Goal: Feedback & Contribution: Submit feedback/report problem

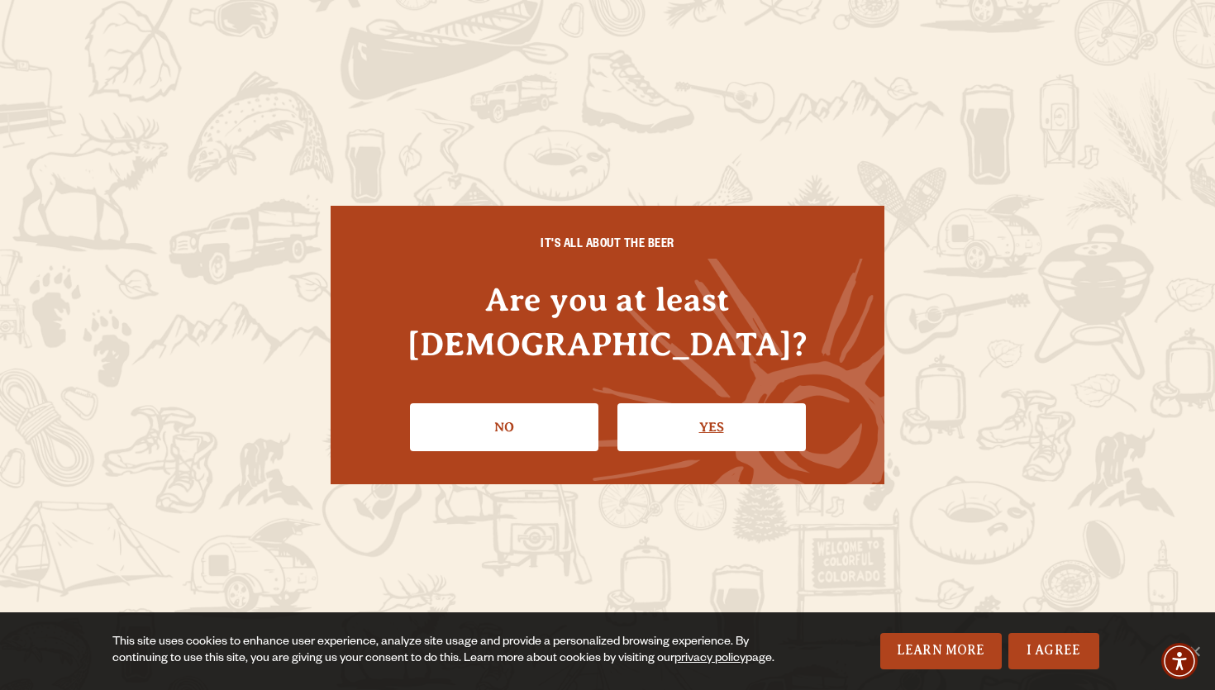
click at [660, 403] on link "Yes" at bounding box center [711, 427] width 188 height 48
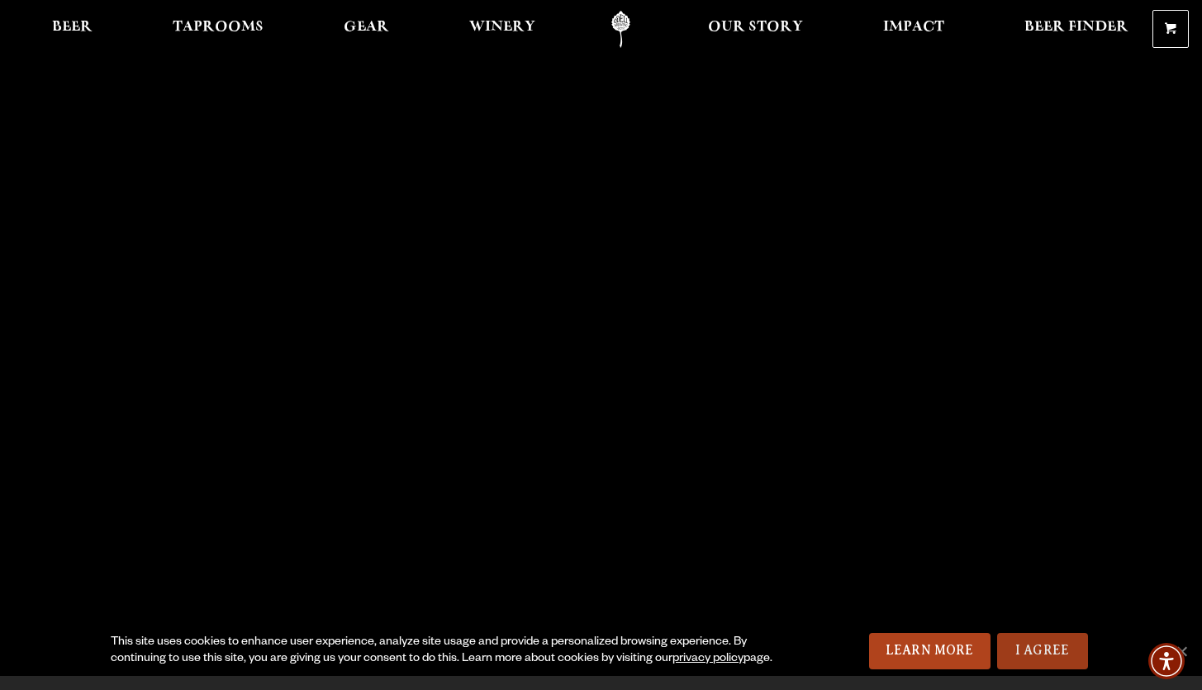
click at [1038, 649] on link "I Agree" at bounding box center [1042, 651] width 91 height 36
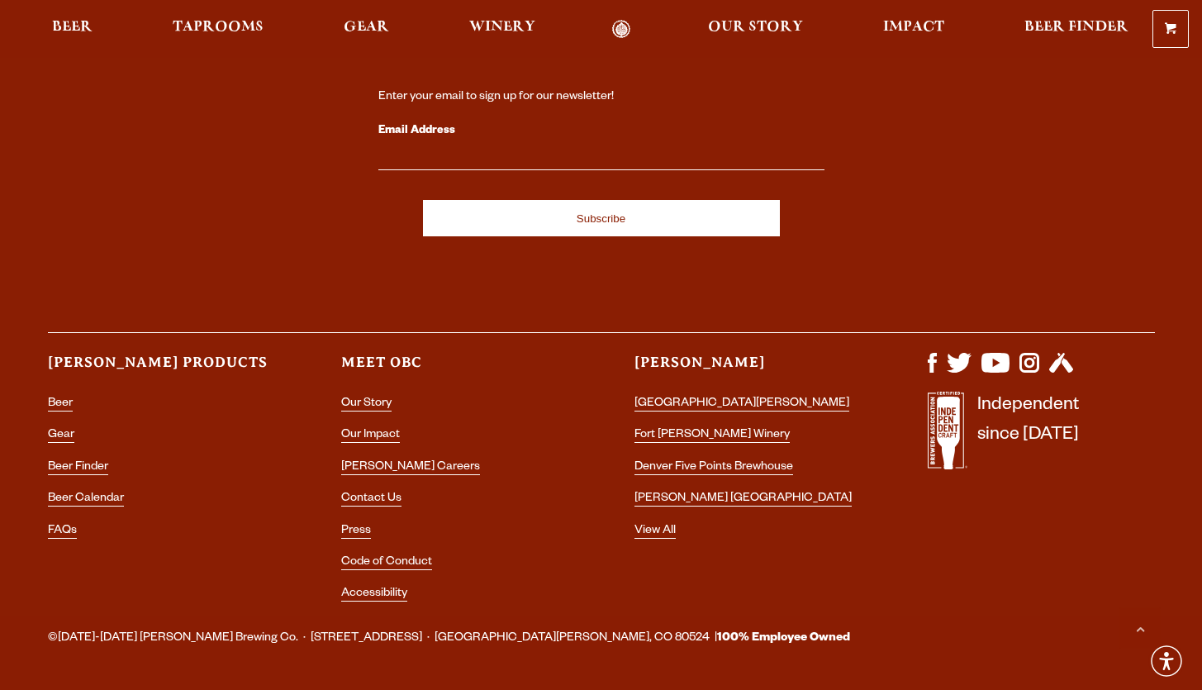
scroll to position [4673, 0]
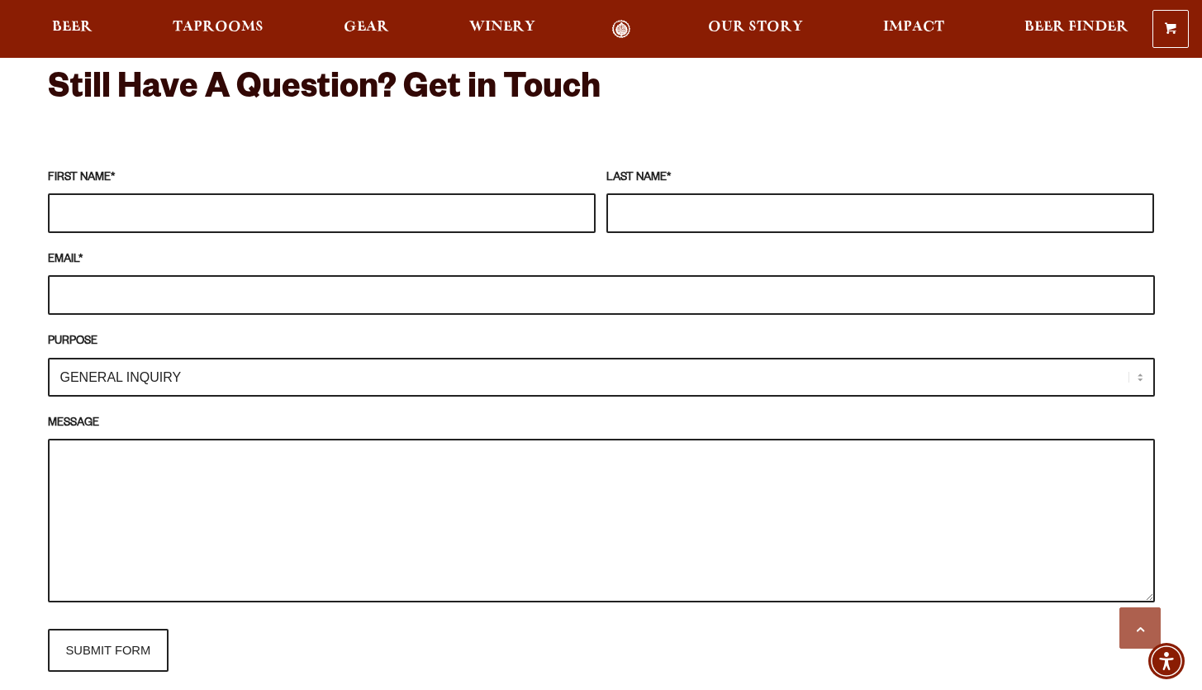
scroll to position [1489, 0]
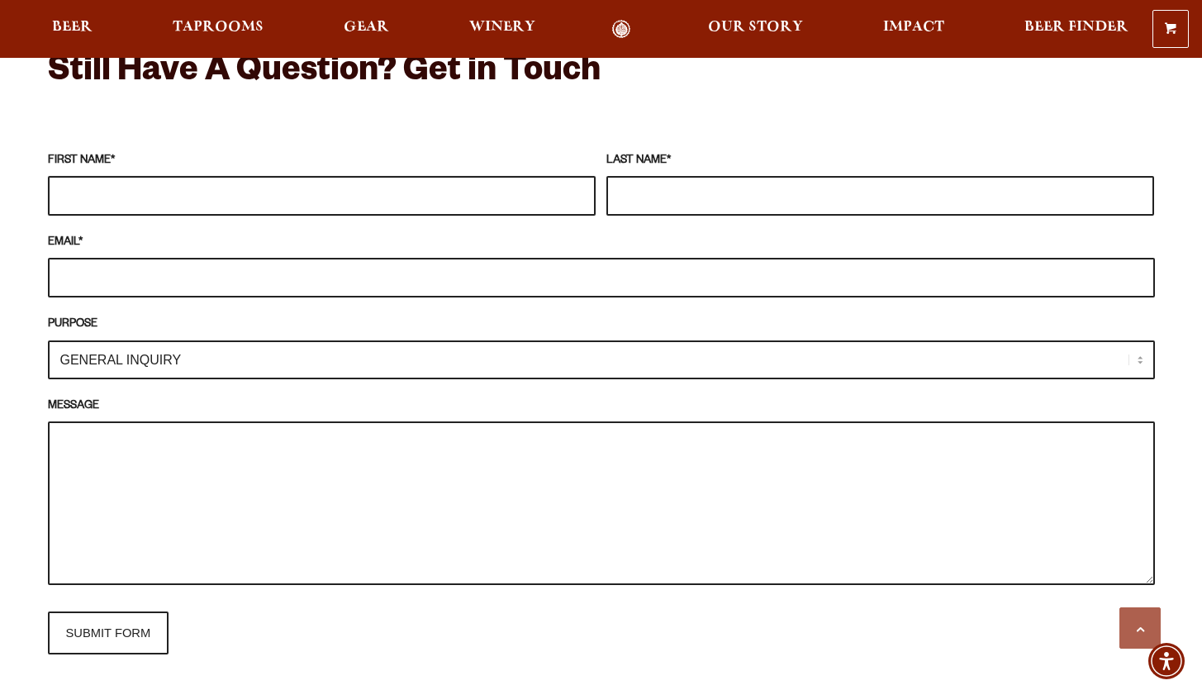
click at [207, 179] on input "FIRST NAME *" at bounding box center [322, 196] width 548 height 40
type input "Erin"
type input "Wilson"
type input "ErinMeganWilson@gmail.com"
click at [177, 340] on select "GENERAL INQUIRY TAPROOM / BREWERY WINERY BOOK A TOUR MEDIA INQUIRY GEAR SHOP OD…" at bounding box center [601, 359] width 1107 height 39
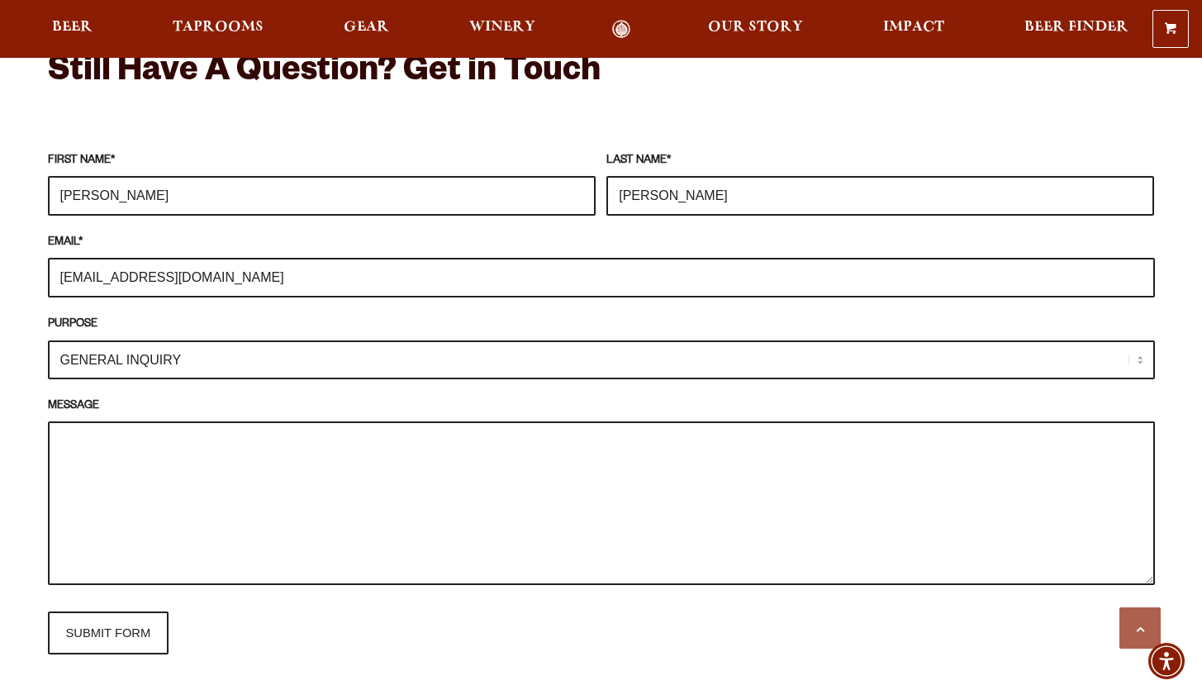
select select "GEAR SHOP"
click at [48, 340] on select "GENERAL INQUIRY TAPROOM / BREWERY WINERY BOOK A TOUR MEDIA INQUIRY GEAR SHOP OD…" at bounding box center [601, 359] width 1107 height 39
click at [153, 421] on textarea "MESSAGE" at bounding box center [601, 503] width 1107 height 164
drag, startPoint x: 730, startPoint y: 458, endPoint x: 216, endPoint y: 464, distance: 514.8
click at [216, 464] on textarea "Hi, My boyfriend recently got a cap he got from you stolen while on holiday. Is…" at bounding box center [601, 503] width 1107 height 164
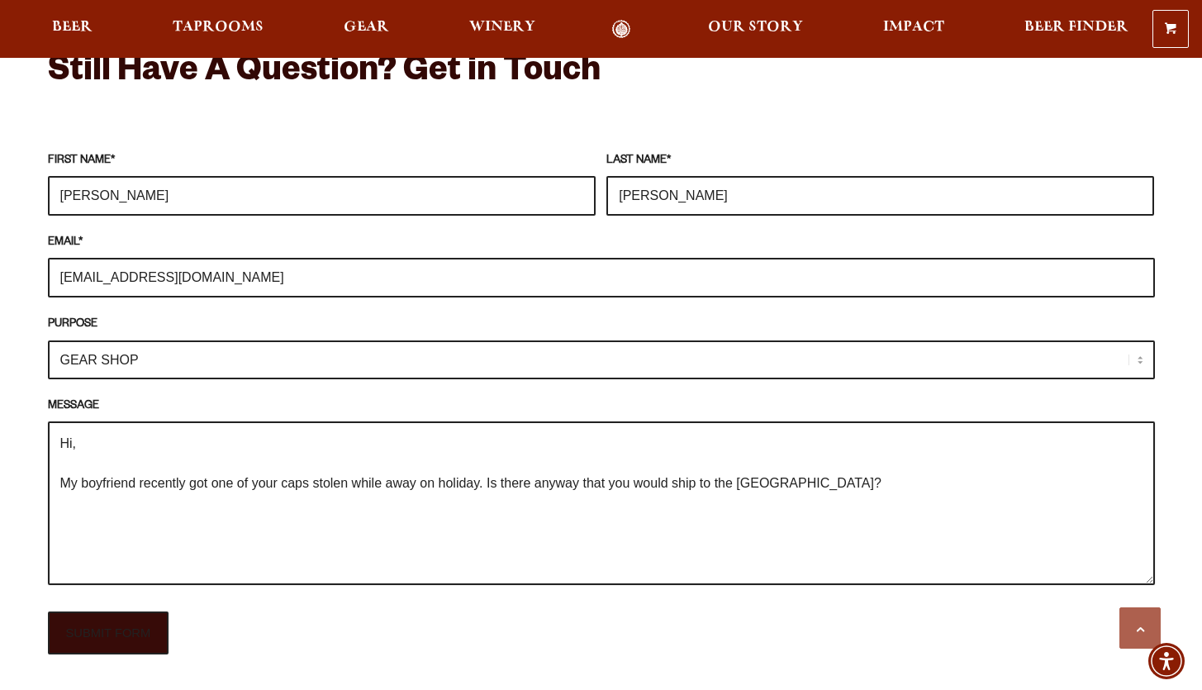
type textarea "Hi, My boyfriend recently got one of your caps stolen while away on holiday. Is…"
click at [112, 611] on input "SUBMIT FORM" at bounding box center [108, 632] width 121 height 43
type input "Sending"
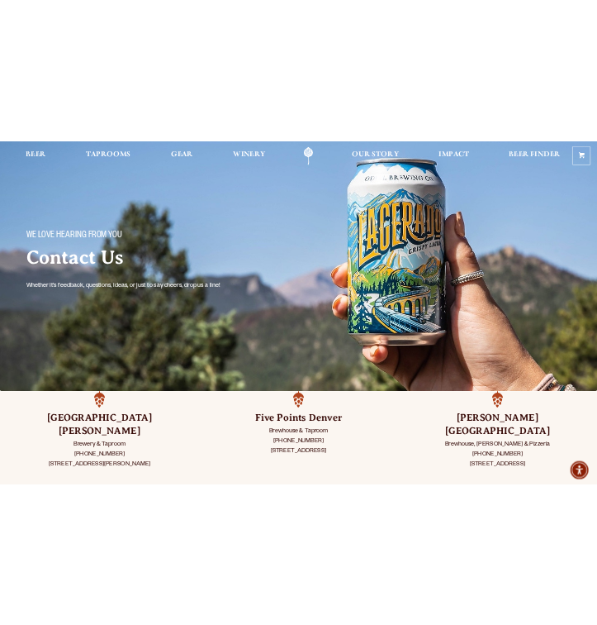
scroll to position [0, 0]
